Goal: Task Accomplishment & Management: Use online tool/utility

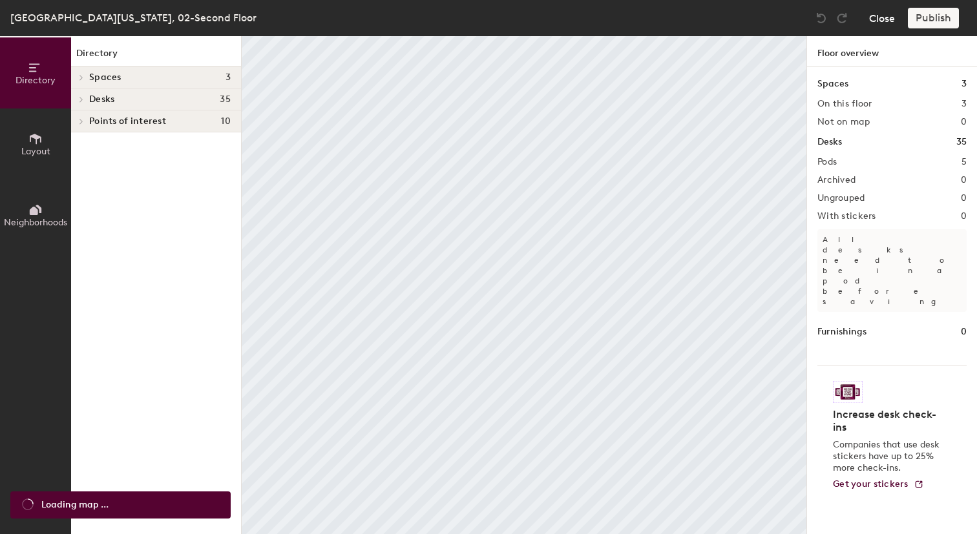
click at [878, 19] on body "Skip navigation Schedule Office People Analytics Visits Deliveries Services Man…" at bounding box center [488, 267] width 977 height 534
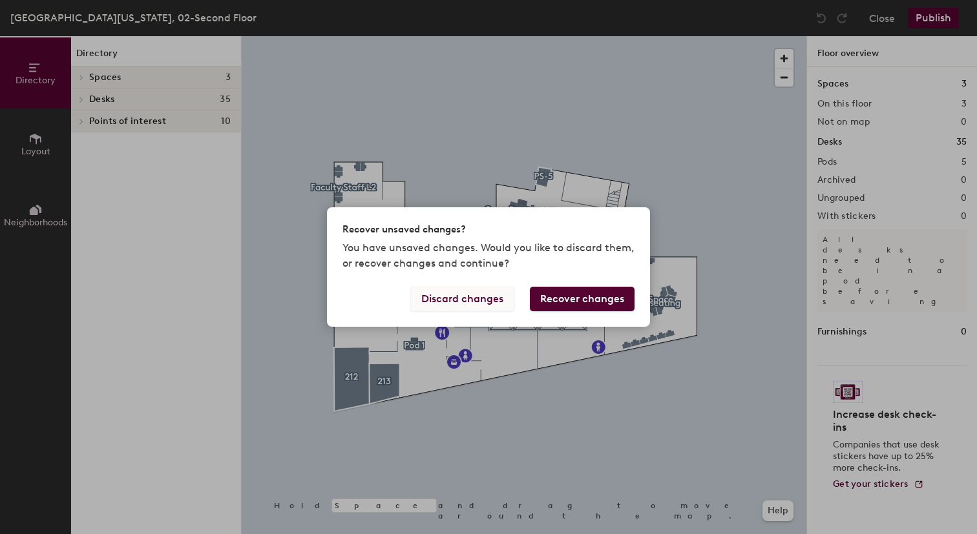
click at [481, 298] on button "Discard changes" at bounding box center [462, 299] width 104 height 25
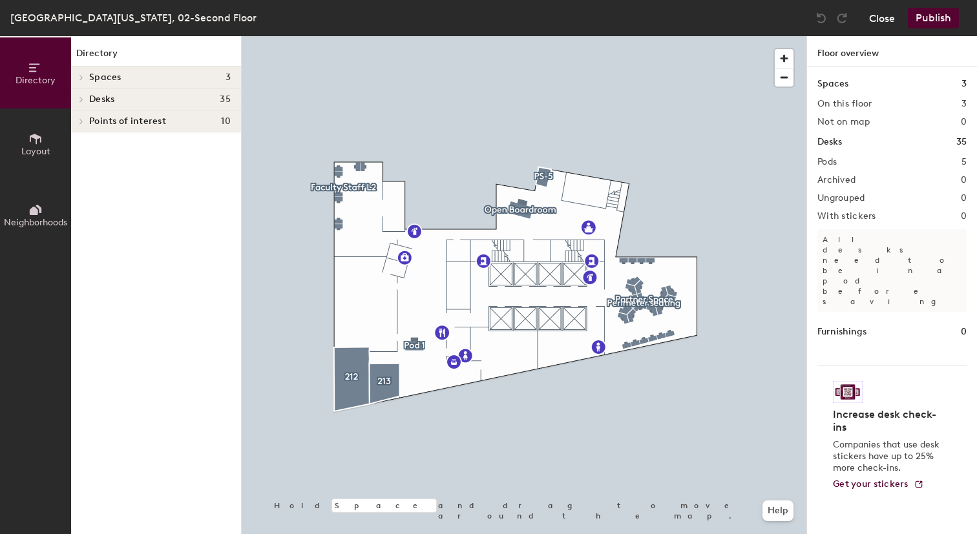
click at [884, 16] on button "Close" at bounding box center [882, 18] width 26 height 21
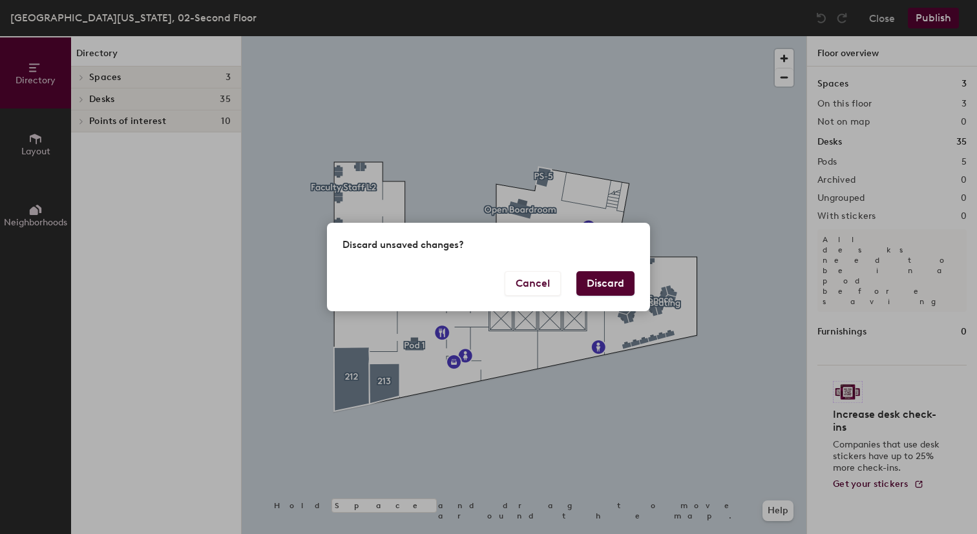
click at [601, 284] on button "Discard" at bounding box center [605, 283] width 58 height 25
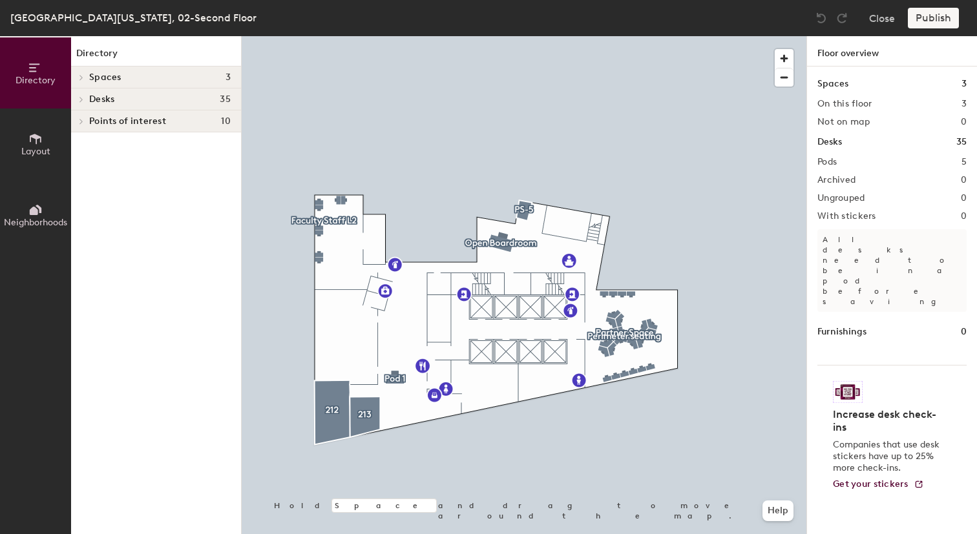
click at [83, 102] on div at bounding box center [79, 98] width 17 height 21
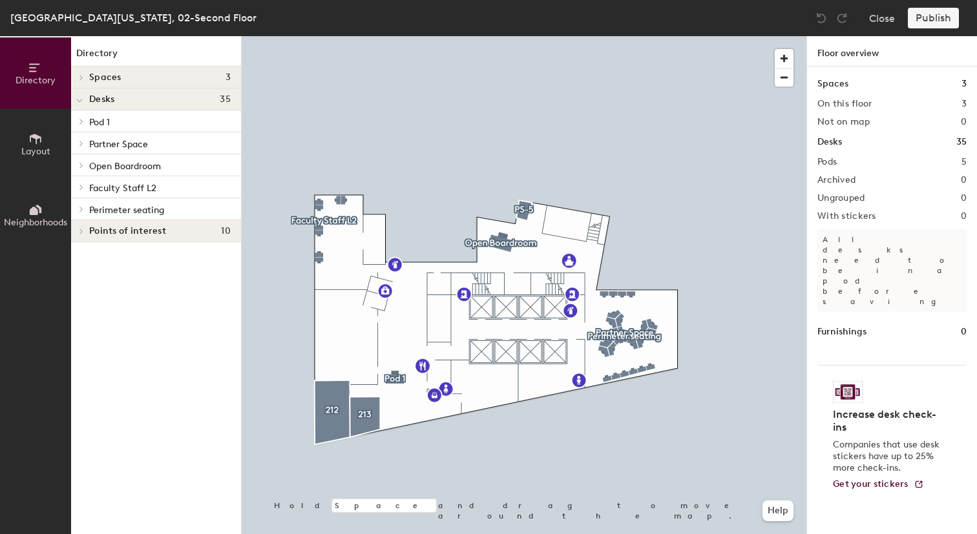
click at [115, 141] on span "Partner Space" at bounding box center [118, 144] width 59 height 11
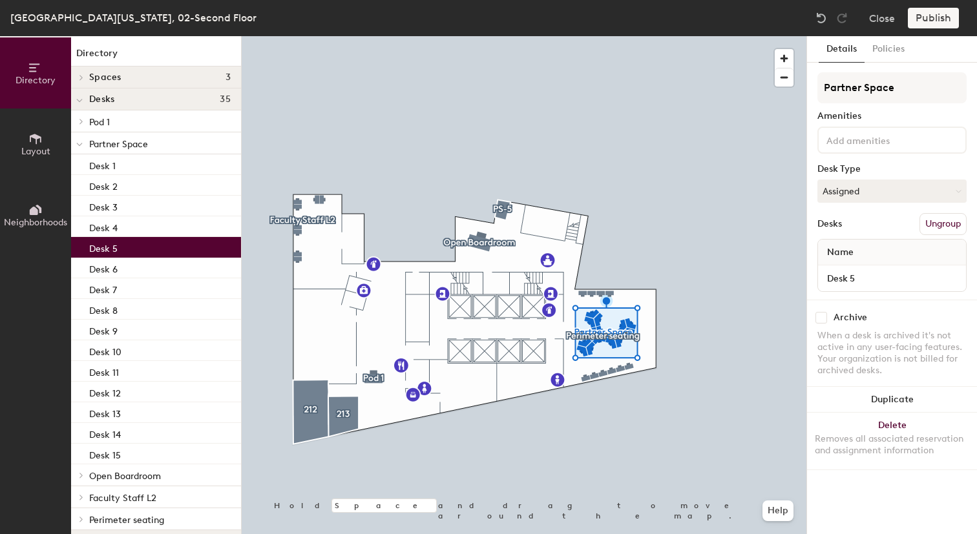
click at [117, 252] on div "Desk 5" at bounding box center [156, 247] width 170 height 21
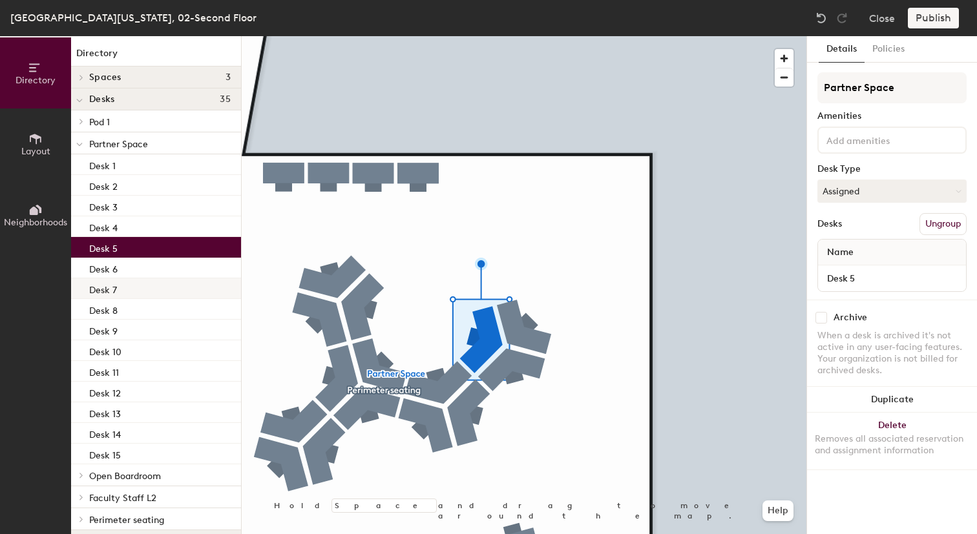
click at [531, 36] on div at bounding box center [524, 36] width 565 height 0
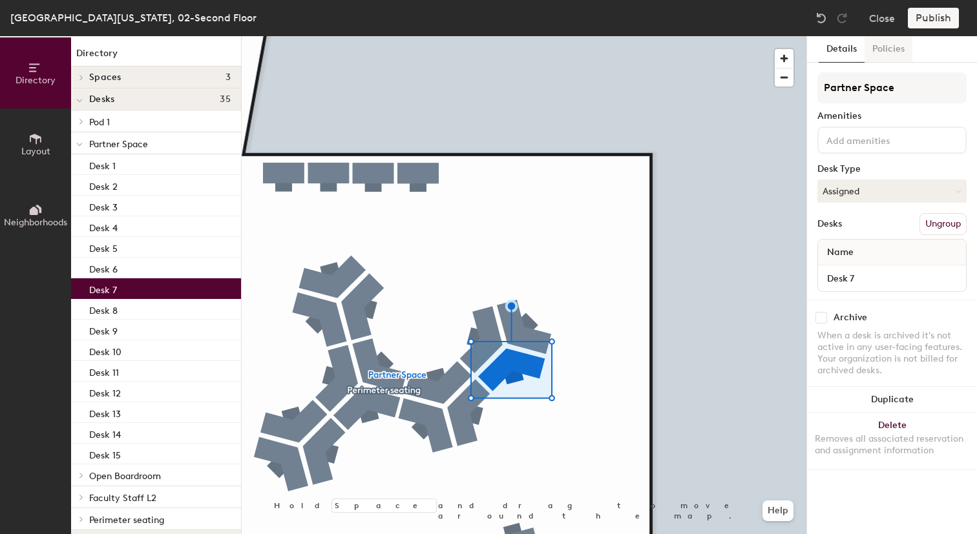
click at [884, 54] on button "Policies" at bounding box center [888, 49] width 48 height 26
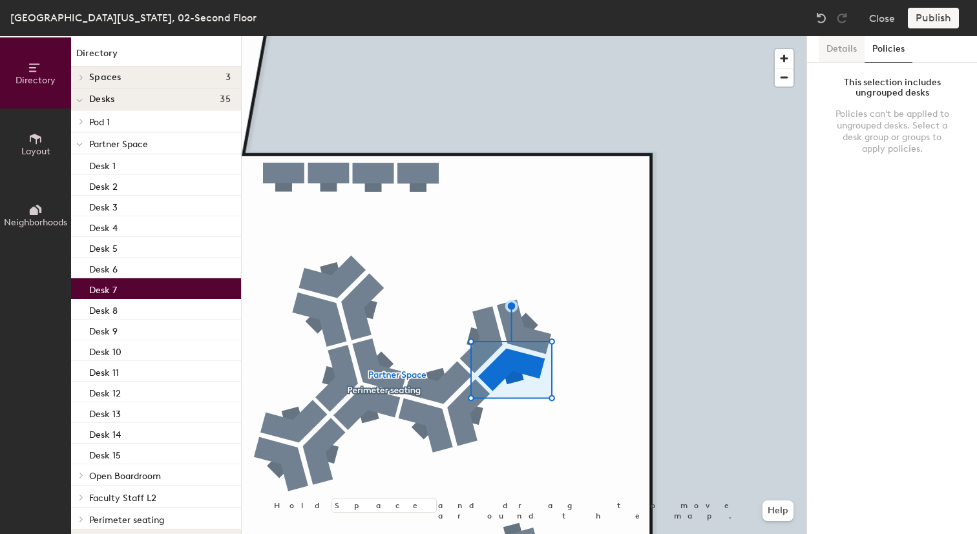
click at [843, 53] on button "Details" at bounding box center [841, 49] width 46 height 26
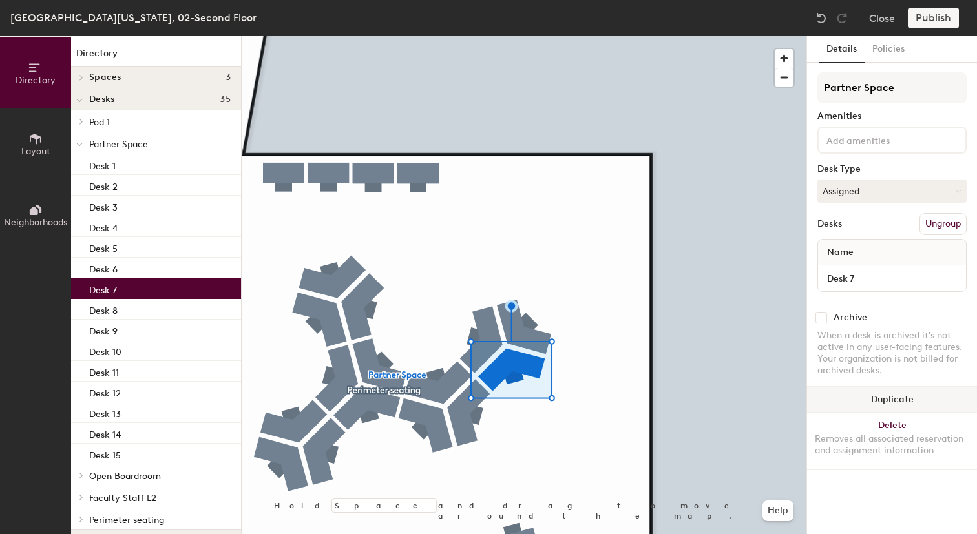
click at [481, 36] on div at bounding box center [524, 36] width 565 height 0
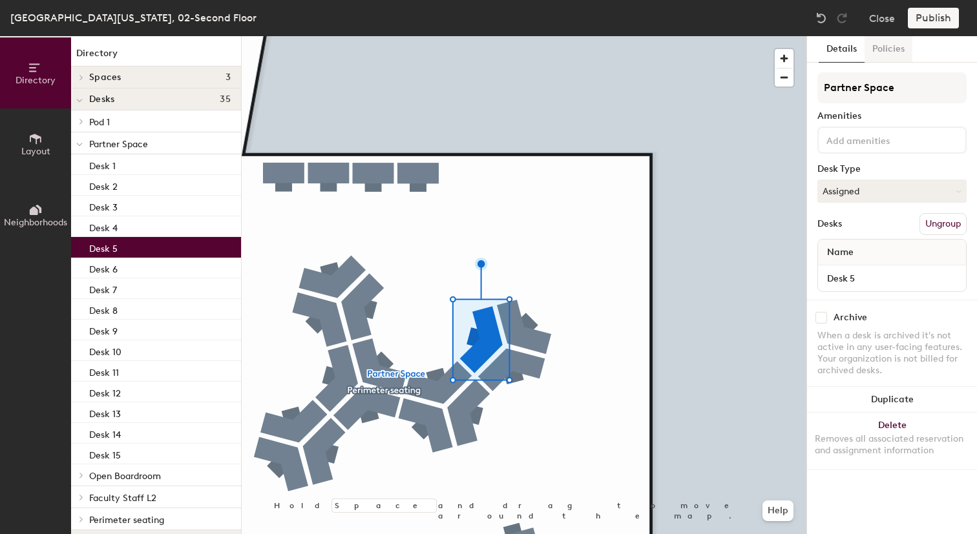
click at [882, 52] on button "Policies" at bounding box center [888, 49] width 48 height 26
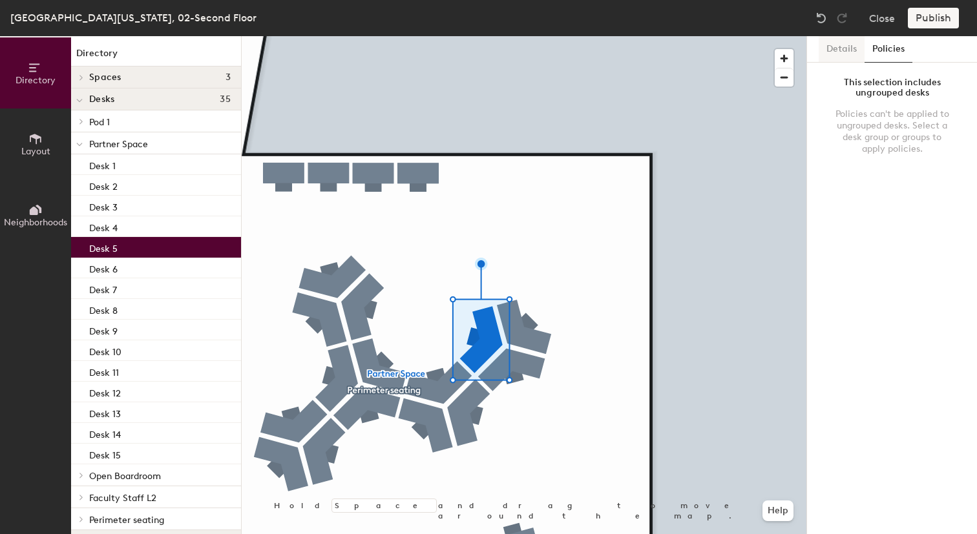
click at [841, 54] on button "Details" at bounding box center [841, 49] width 46 height 26
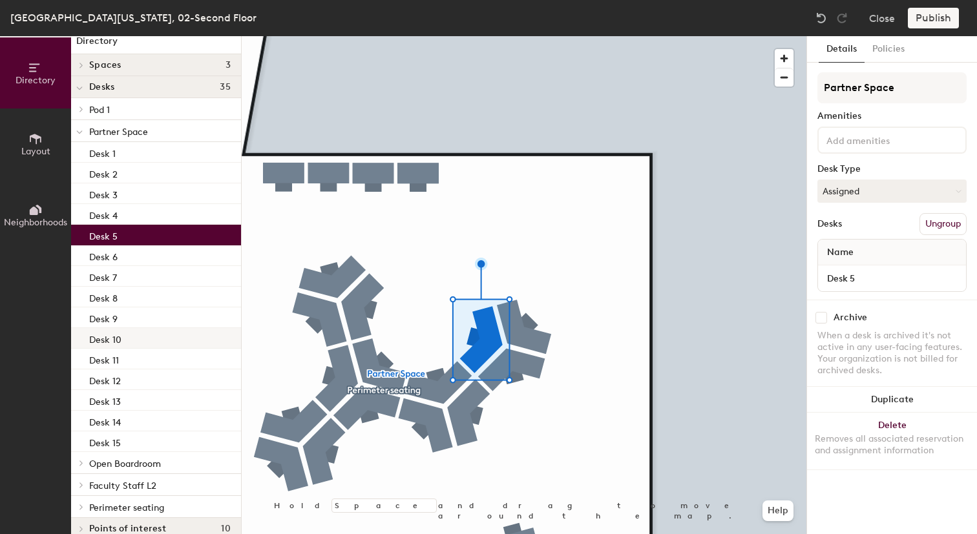
scroll to position [28, 0]
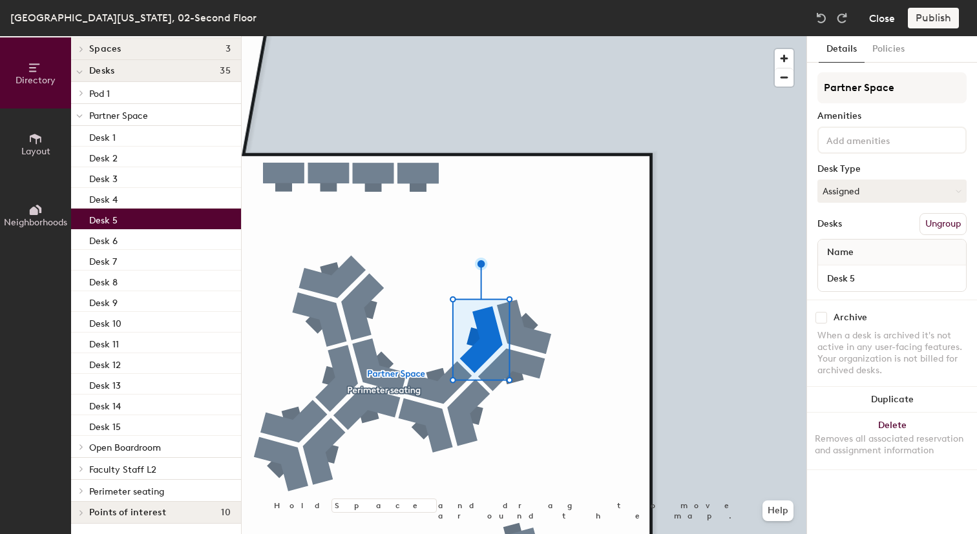
click at [871, 13] on button "Close" at bounding box center [882, 18] width 26 height 21
